Goal: Navigation & Orientation: Find specific page/section

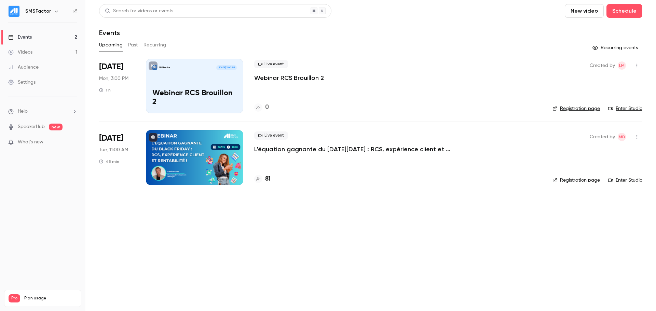
click at [621, 108] on link "Enter Studio" at bounding box center [625, 108] width 34 height 7
